Goal: Transaction & Acquisition: Purchase product/service

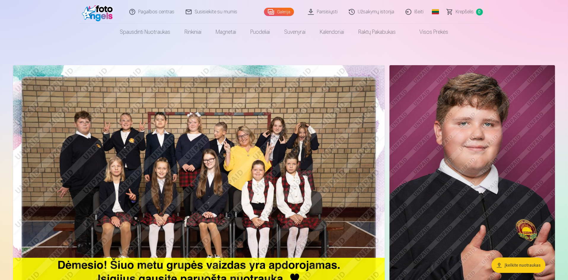
click at [275, 129] on img at bounding box center [199, 189] width 372 height 248
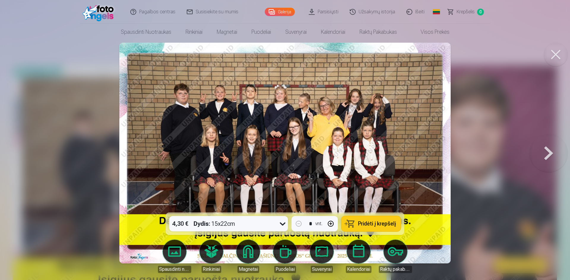
click at [556, 58] on button at bounding box center [556, 55] width 24 height 24
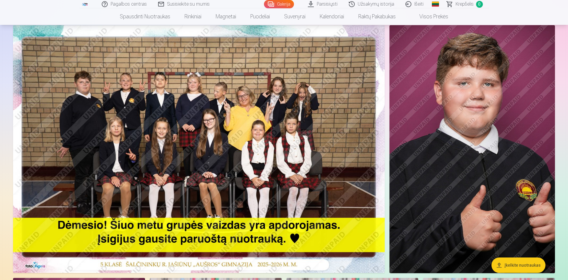
scroll to position [30, 0]
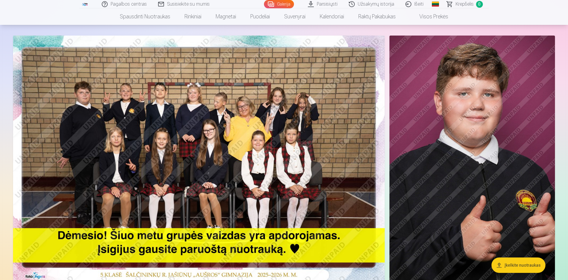
click at [493, 162] on img at bounding box center [473, 160] width 166 height 248
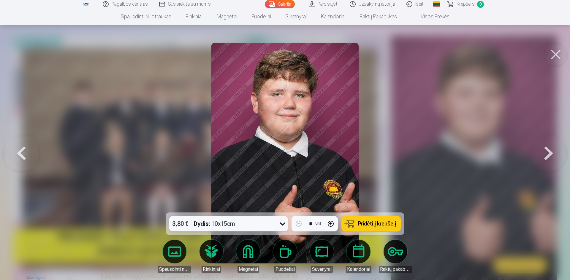
click at [554, 57] on button at bounding box center [556, 55] width 24 height 24
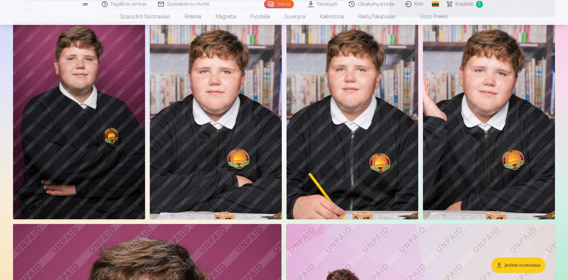
scroll to position [267, 0]
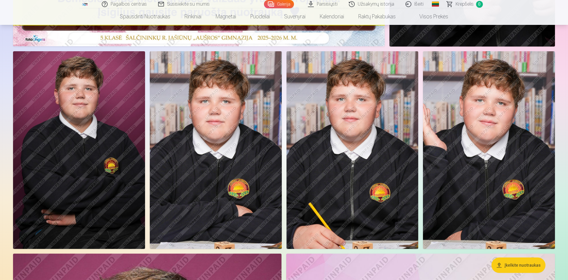
click at [189, 169] on img at bounding box center [216, 150] width 132 height 198
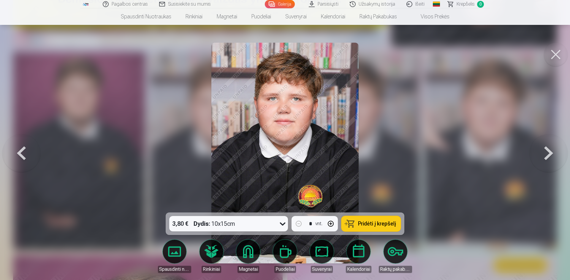
click at [282, 223] on icon at bounding box center [282, 223] width 9 height 9
click at [400, 157] on div at bounding box center [285, 140] width 570 height 280
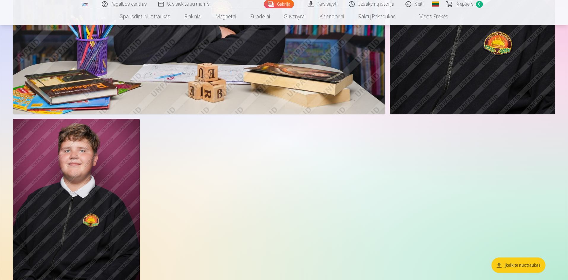
scroll to position [2048, 0]
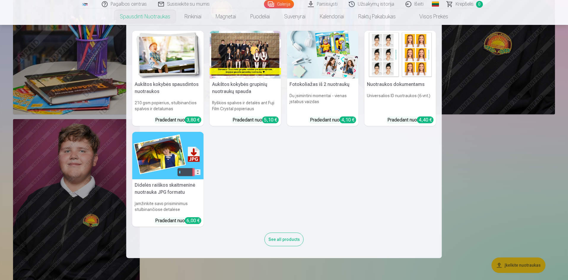
click at [391, 91] on h6 "Universalios ID nuotraukos (6 vnt.)" at bounding box center [401, 103] width 72 height 24
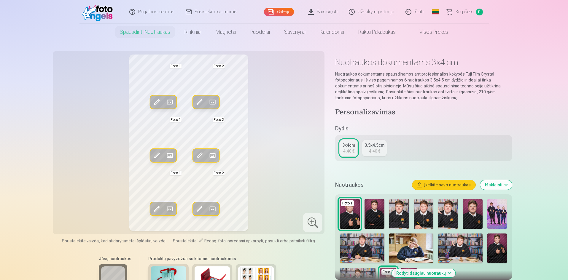
click at [375, 218] on img at bounding box center [375, 214] width 20 height 30
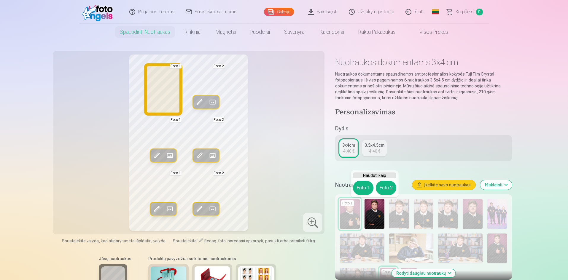
click at [364, 189] on button "Foto 1" at bounding box center [363, 188] width 20 height 14
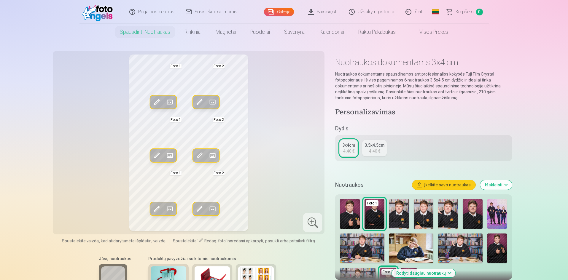
click at [400, 218] on img at bounding box center [399, 214] width 20 height 30
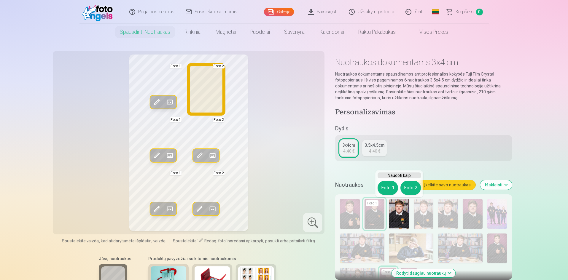
click at [411, 188] on button "Foto 2" at bounding box center [411, 188] width 20 height 14
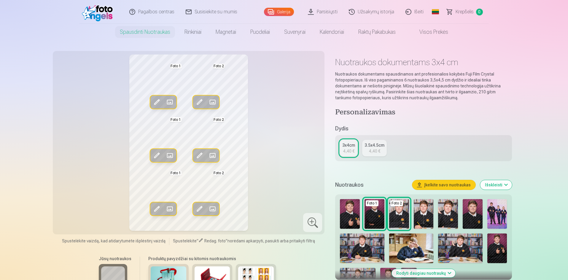
click at [372, 153] on div "4,40 €" at bounding box center [374, 151] width 11 height 6
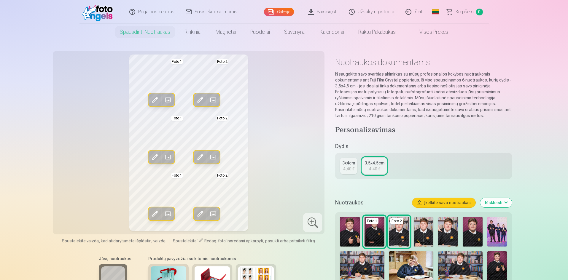
click at [345, 165] on div "3x4cm" at bounding box center [348, 163] width 13 height 6
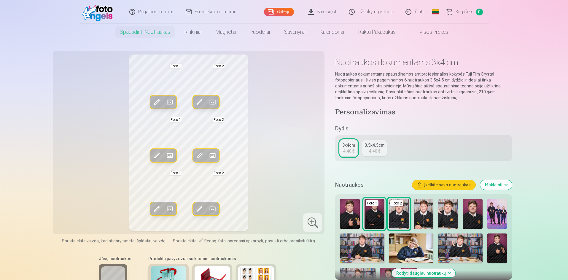
click at [473, 217] on img at bounding box center [473, 214] width 20 height 30
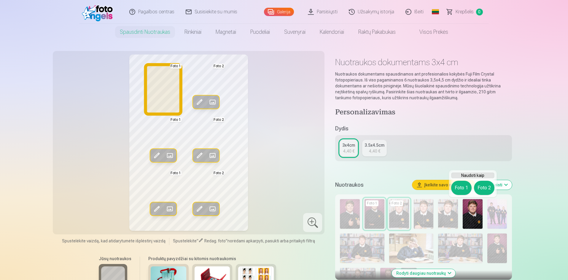
click at [461, 188] on button "Foto 1" at bounding box center [461, 188] width 20 height 14
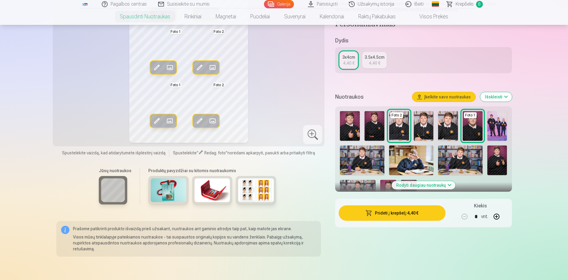
scroll to position [59, 0]
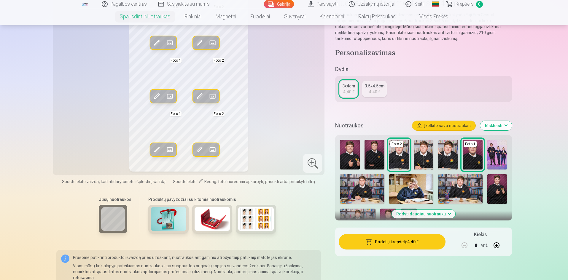
click at [447, 215] on button "Rodyti daugiau nuotraukų" at bounding box center [424, 214] width 64 height 8
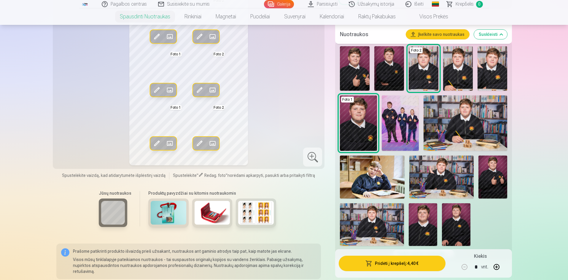
scroll to position [178, 0]
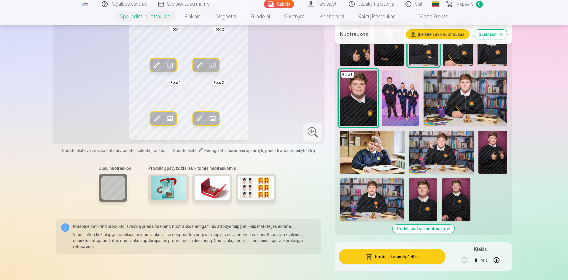
click at [426, 199] on img at bounding box center [423, 200] width 28 height 43
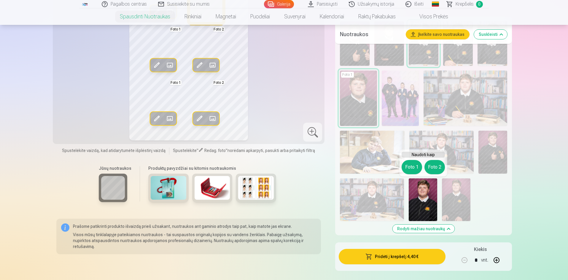
click at [434, 169] on button "Foto 2" at bounding box center [435, 167] width 20 height 14
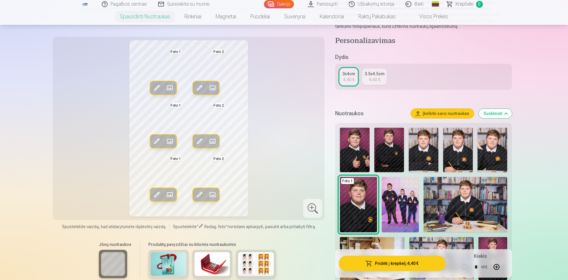
scroll to position [59, 0]
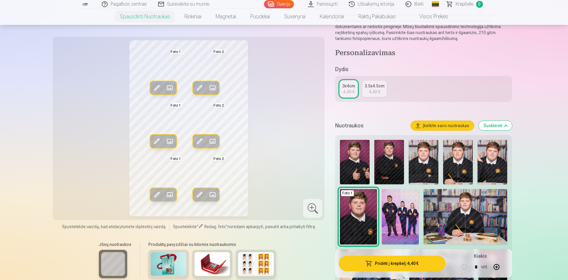
click at [214, 90] on span at bounding box center [212, 87] width 9 height 9
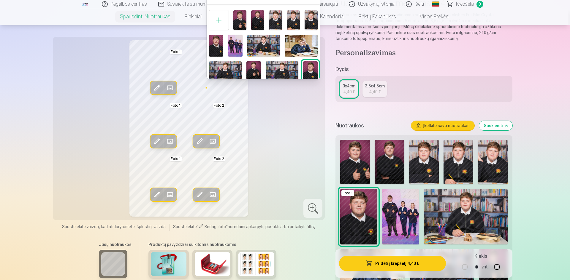
click at [277, 104] on div at bounding box center [285, 140] width 570 height 280
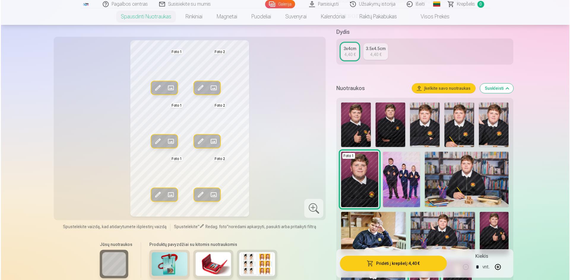
scroll to position [148, 0]
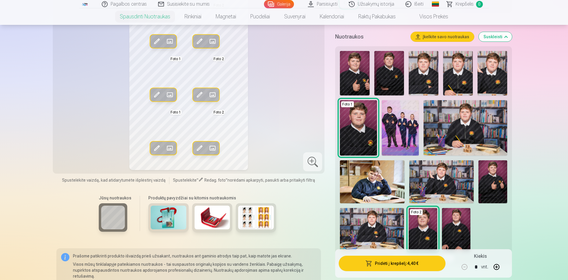
click at [374, 267] on button "Pridėti į krepšelį : 4,40 €" at bounding box center [392, 263] width 107 height 15
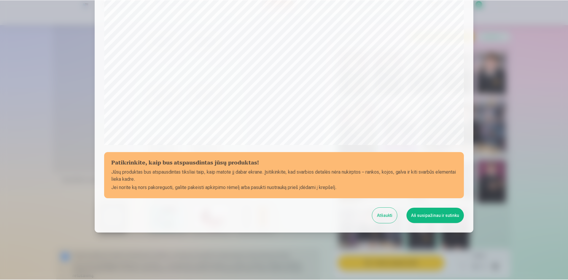
scroll to position [147, 0]
click at [427, 219] on button "Aš susipažinau ir sutinku" at bounding box center [437, 215] width 58 height 15
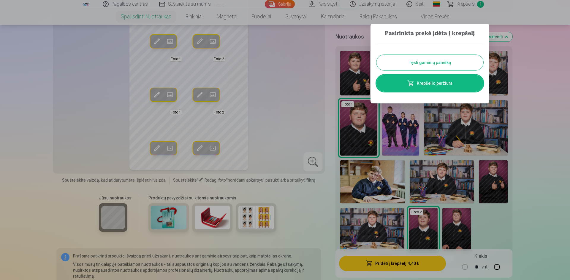
click at [421, 63] on button "Tęsti gaminių paiešką" at bounding box center [429, 62] width 107 height 15
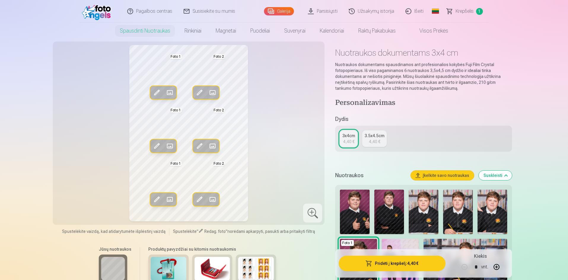
scroll to position [0, 0]
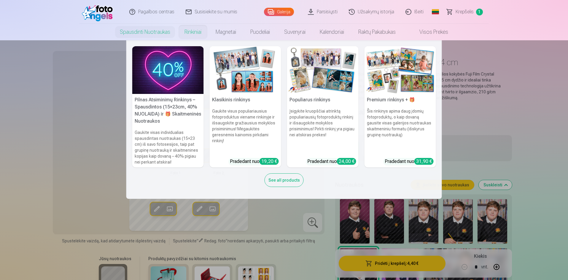
click at [187, 34] on link "Rinkiniai" at bounding box center [192, 32] width 31 height 17
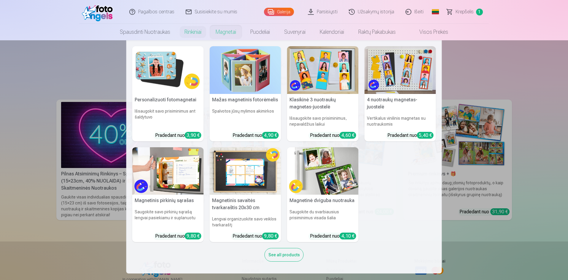
click at [227, 34] on link "Magnetai" at bounding box center [226, 32] width 35 height 17
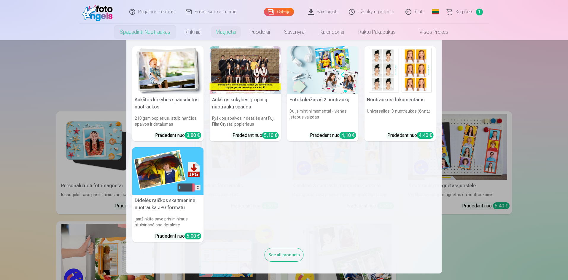
click at [157, 31] on link "Spausdinti nuotraukas" at bounding box center [145, 32] width 65 height 17
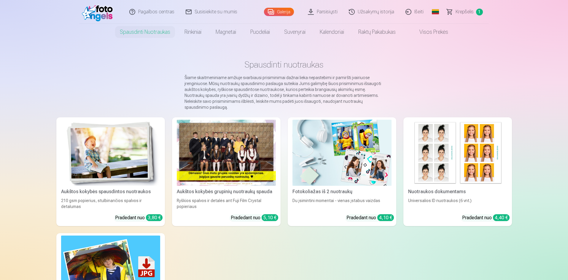
click at [128, 142] on img at bounding box center [110, 153] width 99 height 66
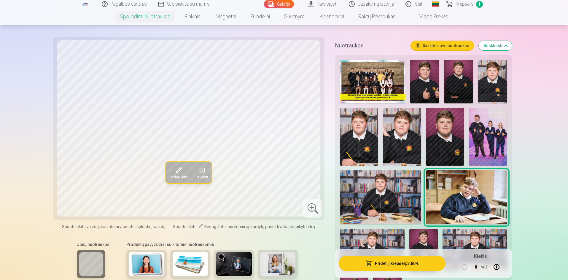
scroll to position [178, 0]
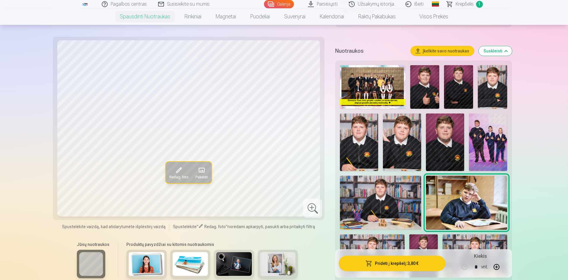
click at [382, 200] on img at bounding box center [380, 203] width 81 height 54
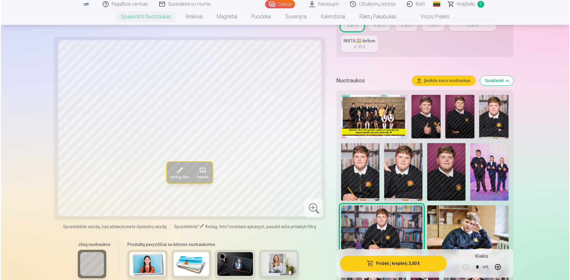
scroll to position [119, 0]
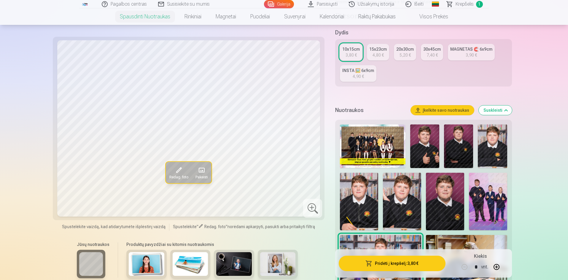
click at [391, 264] on button "Pridėti į krepšelį : 3,80 €" at bounding box center [392, 263] width 107 height 15
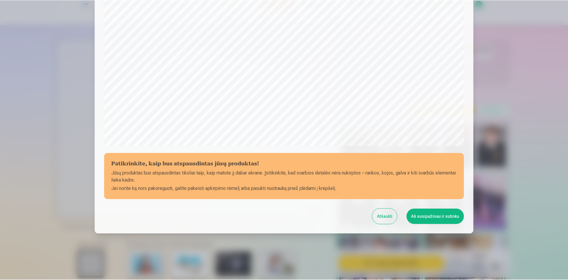
scroll to position [147, 0]
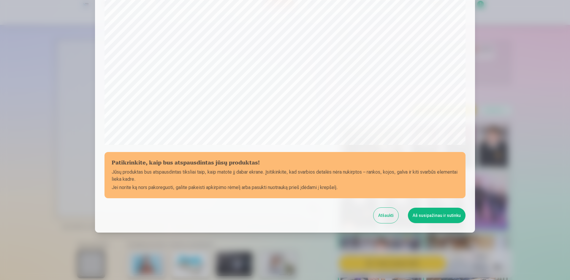
click at [421, 215] on button "Aš susipažinau ir sutinku" at bounding box center [437, 215] width 58 height 15
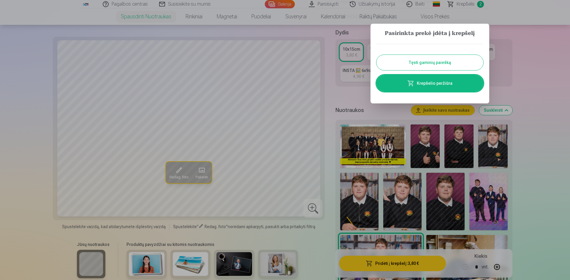
click at [424, 84] on link "Krepšelio peržiūra" at bounding box center [429, 83] width 107 height 17
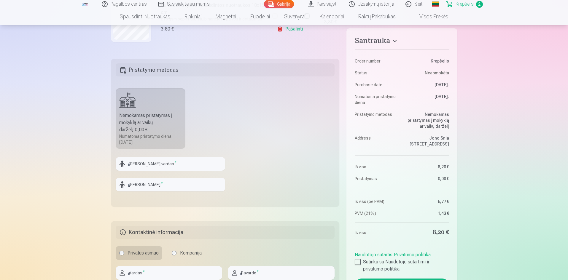
scroll to position [178, 0]
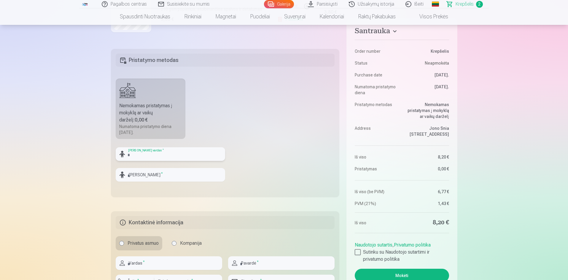
click at [157, 153] on input "text" at bounding box center [171, 154] width 110 height 14
type input "*******"
click at [159, 175] on input "text" at bounding box center [171, 175] width 110 height 14
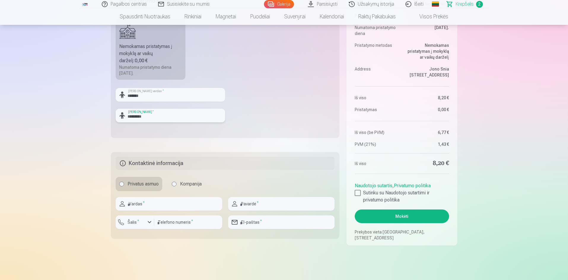
type input "*********"
click at [153, 205] on input "text" at bounding box center [169, 204] width 107 height 14
type input "*******"
click at [266, 208] on input "text" at bounding box center [281, 204] width 107 height 14
type input "*********"
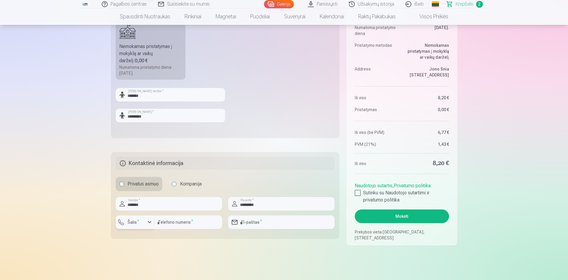
click at [149, 226] on button "Šalis *" at bounding box center [135, 223] width 39 height 14
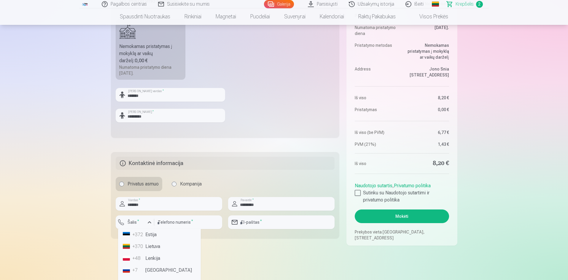
scroll to position [30, 0]
click at [155, 257] on li "+370 Lietuva" at bounding box center [159, 257] width 78 height 12
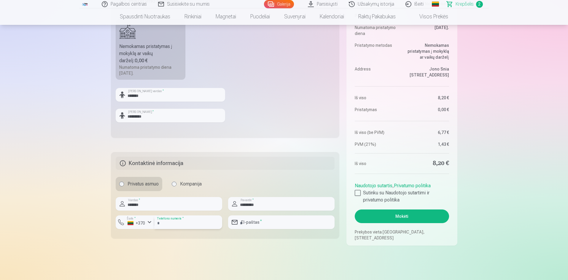
click at [171, 226] on input "number" at bounding box center [188, 223] width 68 height 14
type input "********"
click at [248, 223] on input "email" at bounding box center [281, 223] width 107 height 14
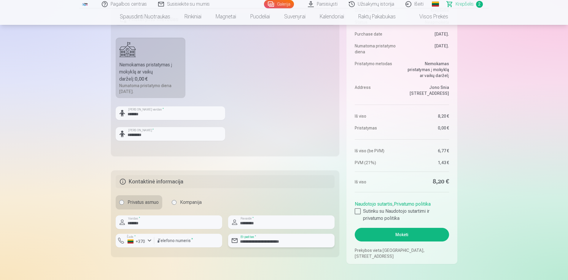
scroll to position [237, 0]
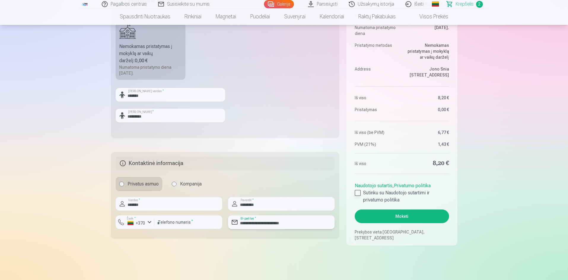
type input "**********"
click at [361, 194] on label "Sutinku su Naudotojo sutartimi ir privatumo politika" at bounding box center [402, 197] width 94 height 14
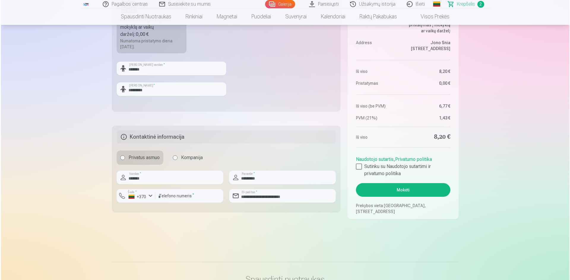
scroll to position [267, 0]
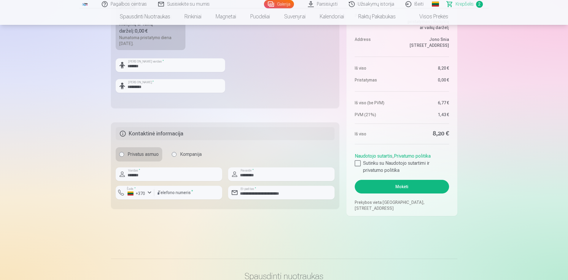
click at [390, 188] on button "Mokėti" at bounding box center [402, 187] width 94 height 14
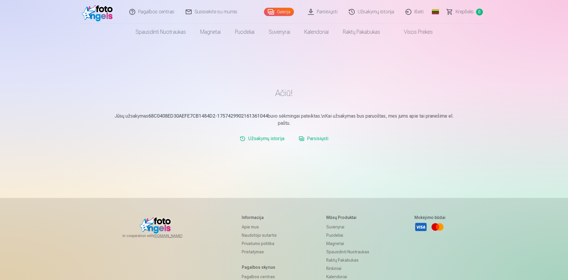
click at [321, 12] on link "Parsisiųsti" at bounding box center [323, 12] width 41 height 24
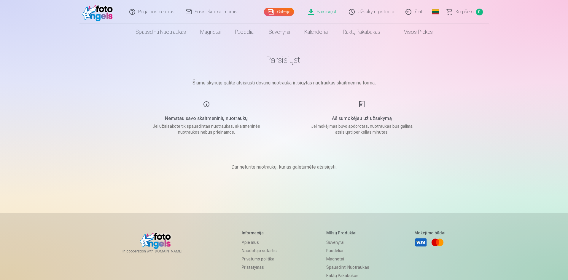
click at [288, 12] on link "Galerija" at bounding box center [279, 12] width 30 height 8
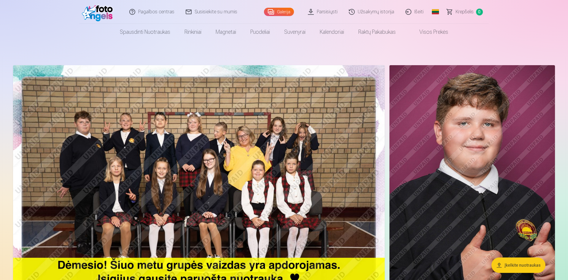
click at [411, 12] on link "Išeiti" at bounding box center [414, 12] width 29 height 24
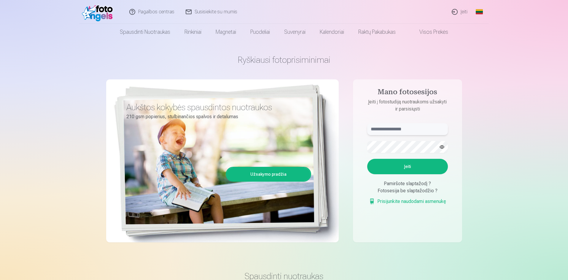
click at [381, 131] on input "text" at bounding box center [407, 129] width 81 height 12
paste input "**********"
type input "**********"
click at [393, 169] on button "Įeiti" at bounding box center [407, 166] width 81 height 15
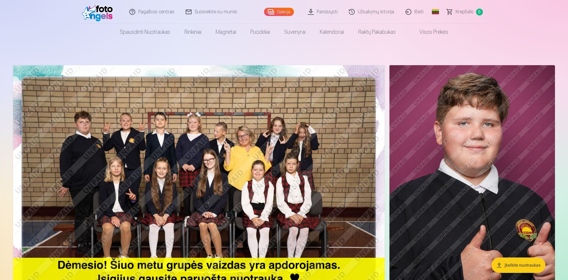
click at [414, 12] on link "Išeiti" at bounding box center [414, 12] width 29 height 24
